Goal: Go to known website: Go to known website

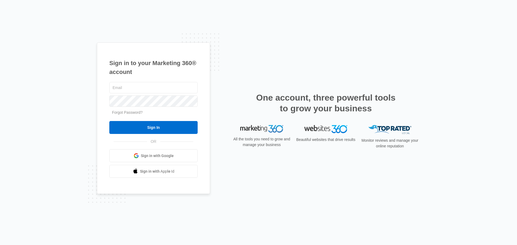
click at [178, 156] on link "Sign in with Google" at bounding box center [153, 155] width 88 height 13
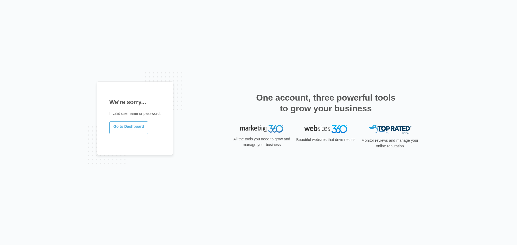
click at [131, 125] on link "Go to Dashboard" at bounding box center [128, 127] width 39 height 13
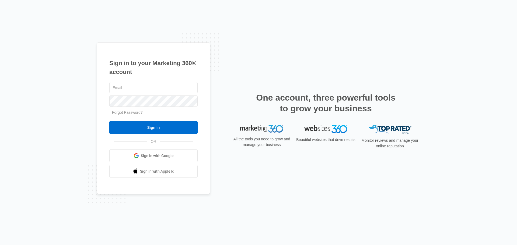
click at [161, 174] on span "Sign in with Apple Id" at bounding box center [157, 172] width 34 height 6
